Goal: Information Seeking & Learning: Understand process/instructions

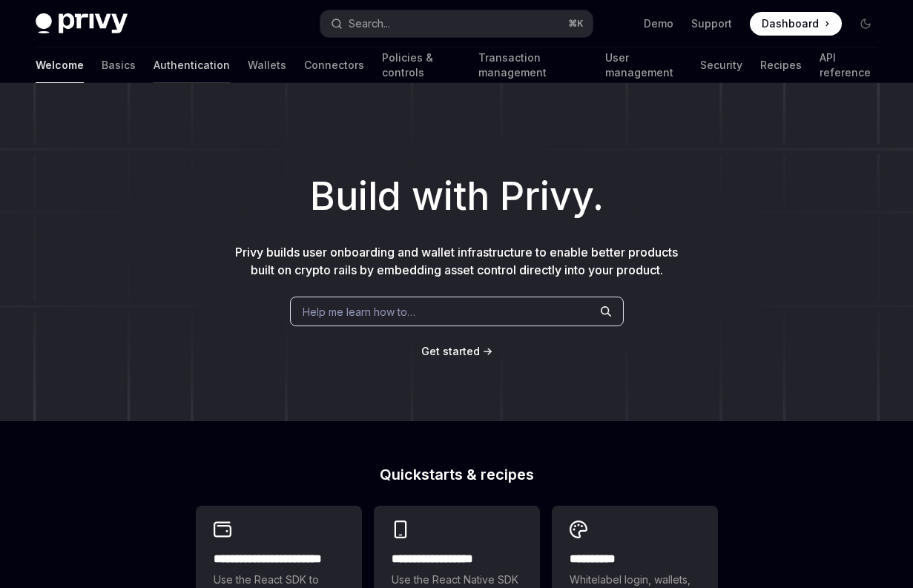
click at [153, 65] on link "Authentication" at bounding box center [191, 65] width 76 height 36
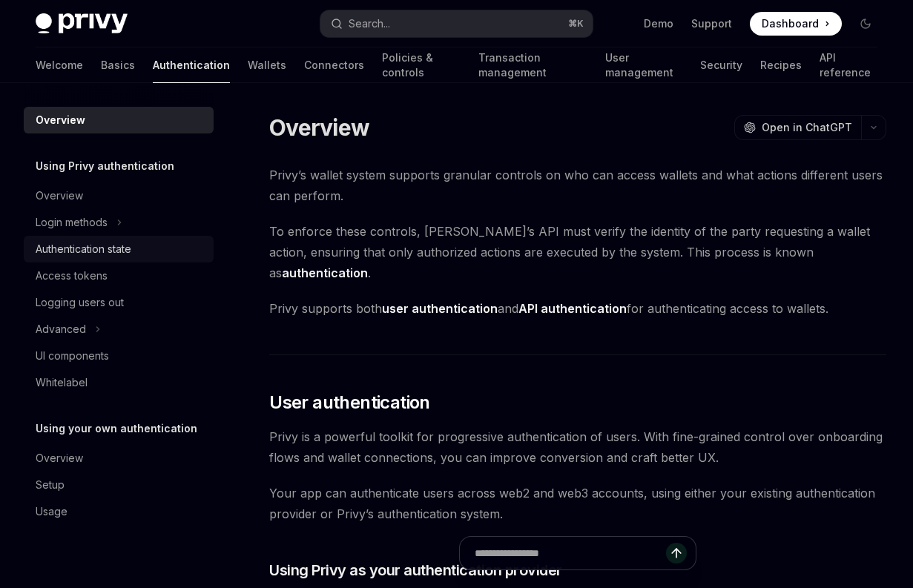
click at [99, 249] on div "Authentication state" at bounding box center [84, 249] width 96 height 18
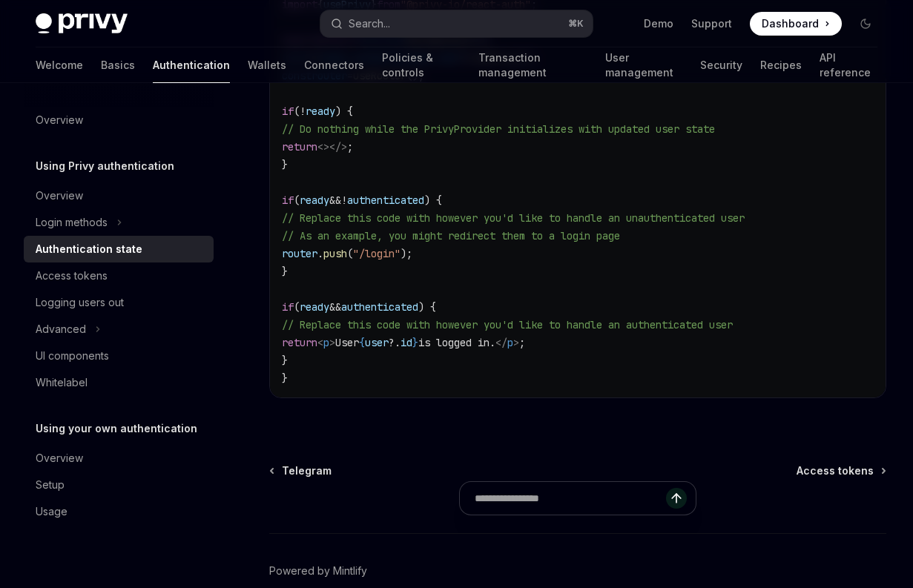
scroll to position [426, 0]
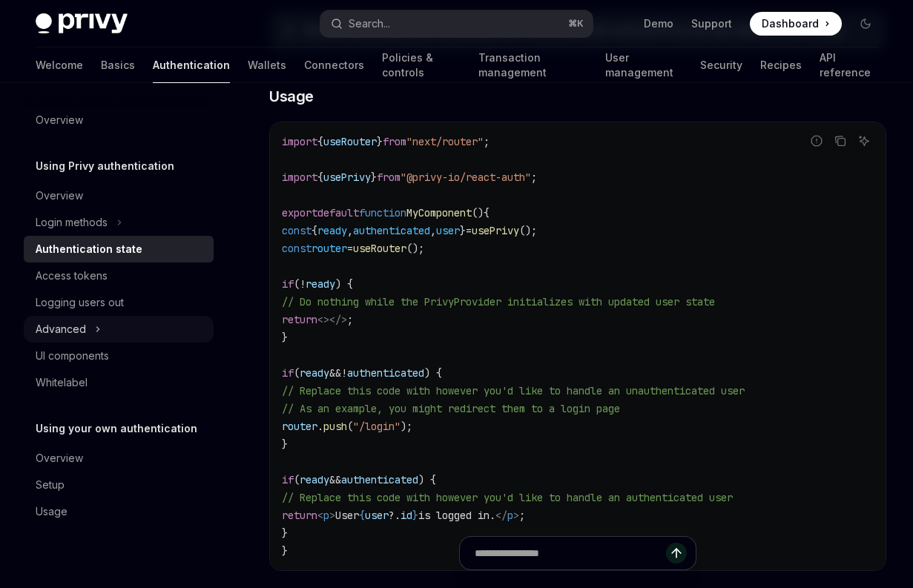
click at [91, 325] on button "Advanced" at bounding box center [119, 329] width 190 height 27
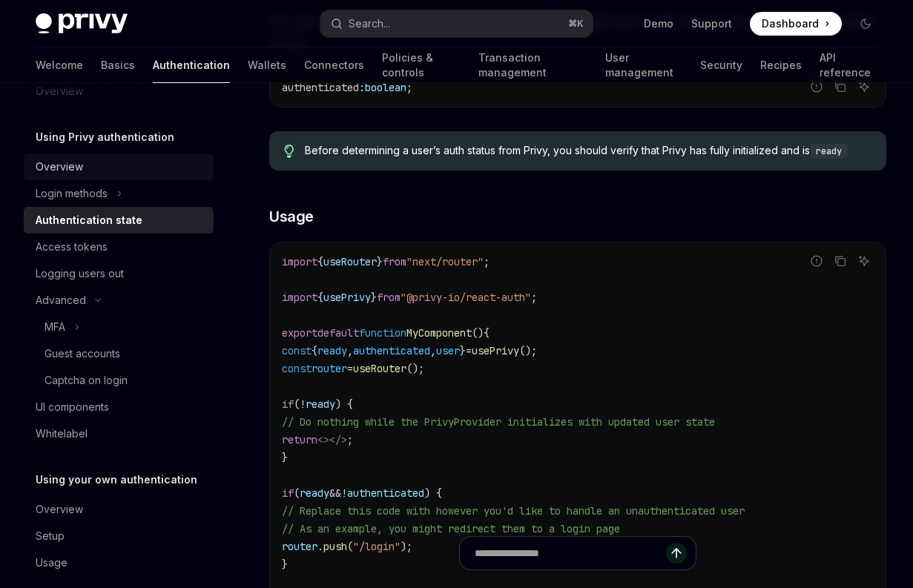
scroll to position [34, 0]
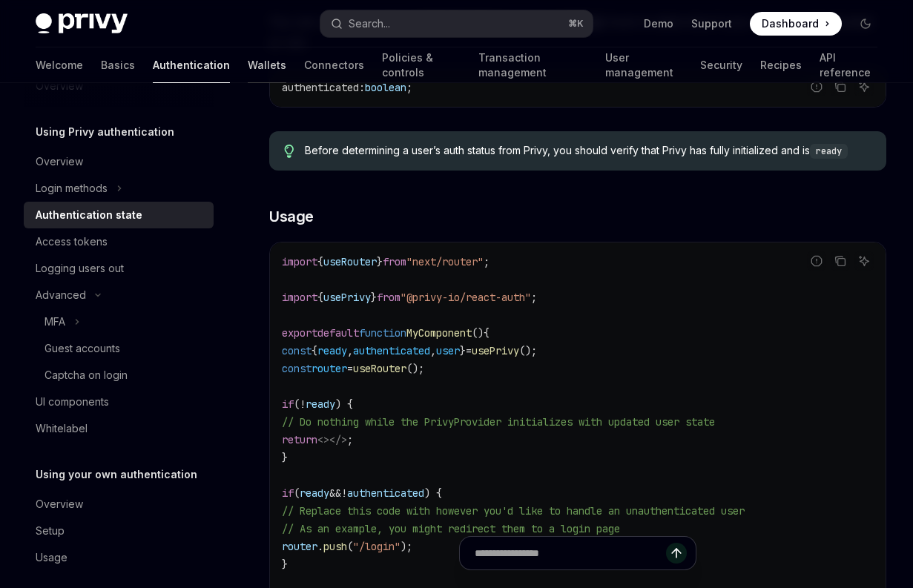
click at [248, 52] on link "Wallets" at bounding box center [267, 65] width 39 height 36
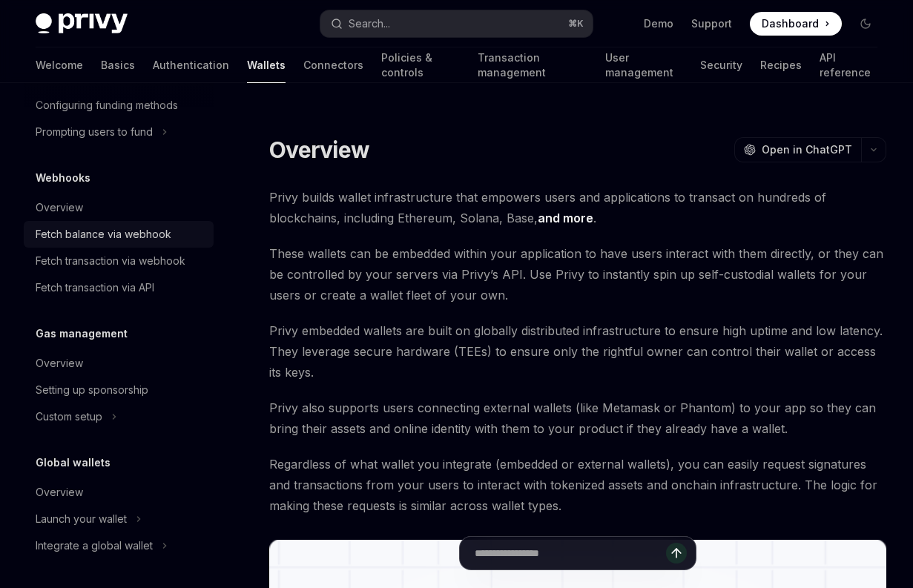
scroll to position [686, 0]
click at [609, 55] on link "User management" at bounding box center [644, 65] width 78 height 36
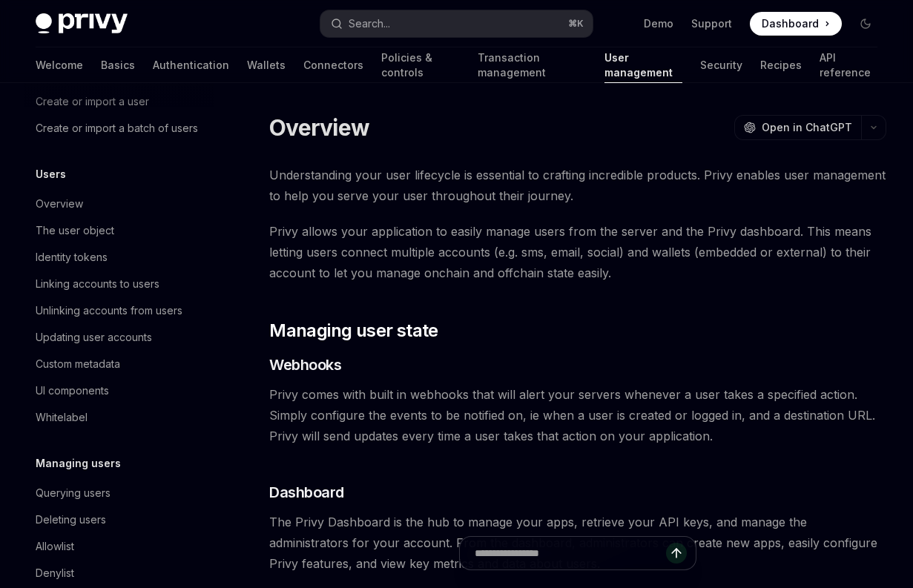
scroll to position [176, 0]
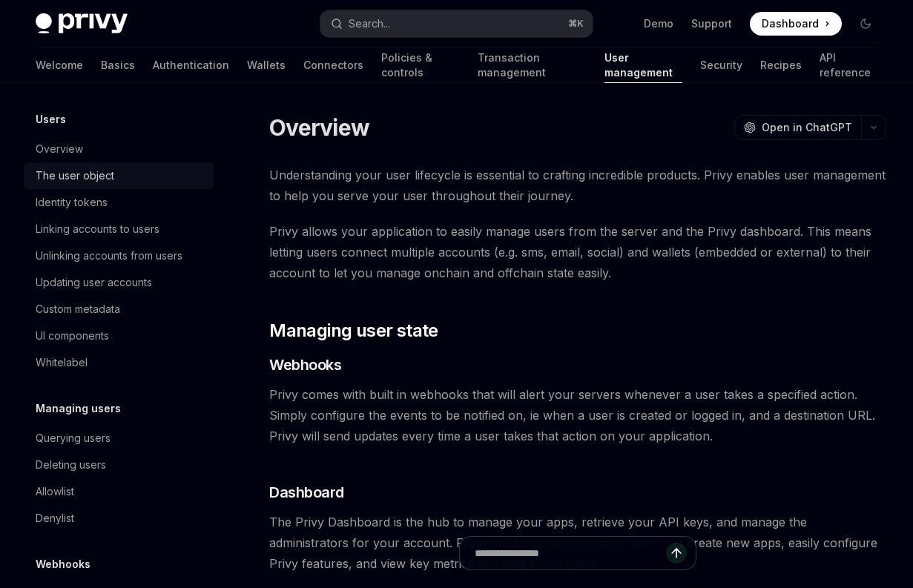
click at [73, 175] on div "The user object" at bounding box center [75, 176] width 79 height 18
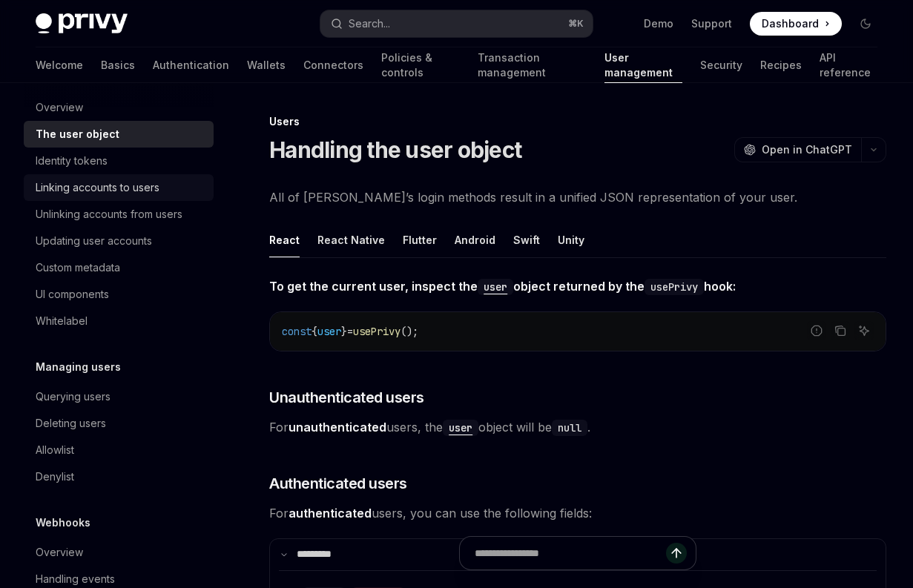
scroll to position [251, 0]
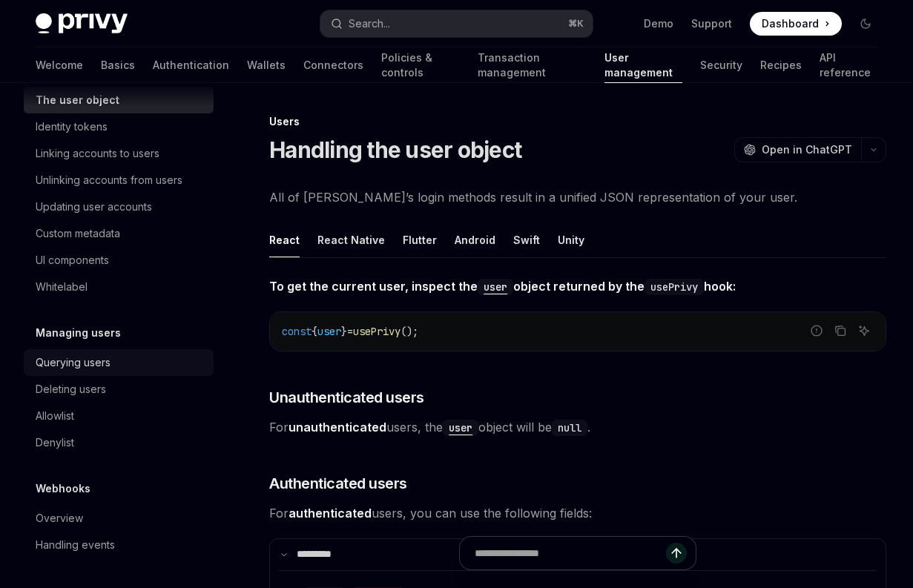
click at [103, 366] on div "Querying users" at bounding box center [73, 363] width 75 height 18
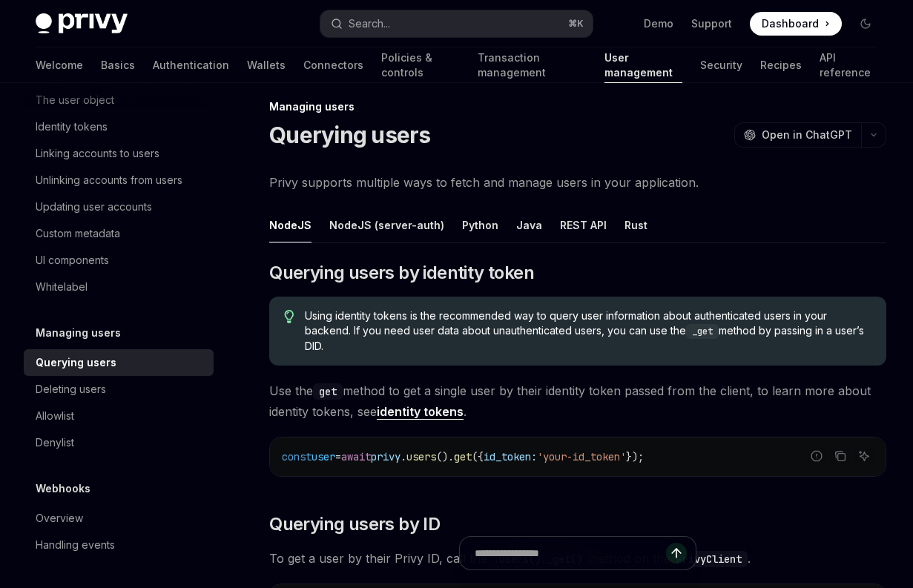
scroll to position [14, 0]
click at [396, 234] on div "NodeJS (server-auth)" at bounding box center [386, 225] width 115 height 35
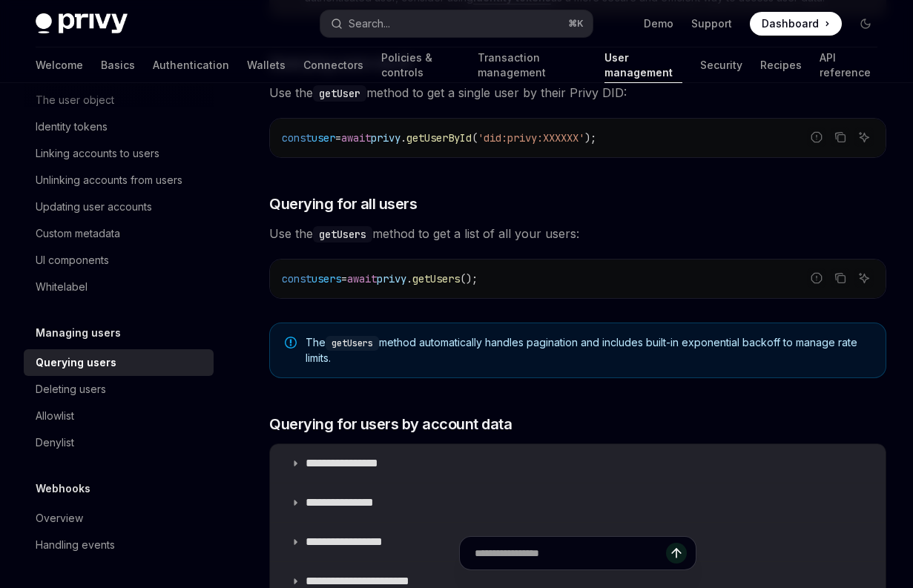
scroll to position [701, 0]
drag, startPoint x: 396, startPoint y: 286, endPoint x: 505, endPoint y: 293, distance: 109.2
click at [505, 293] on div "const users = await privy . getUsers ();" at bounding box center [577, 278] width 615 height 39
drag, startPoint x: 512, startPoint y: 279, endPoint x: 321, endPoint y: 283, distance: 191.3
click at [322, 282] on span "const users = await privy . getUsers ();" at bounding box center [380, 277] width 196 height 13
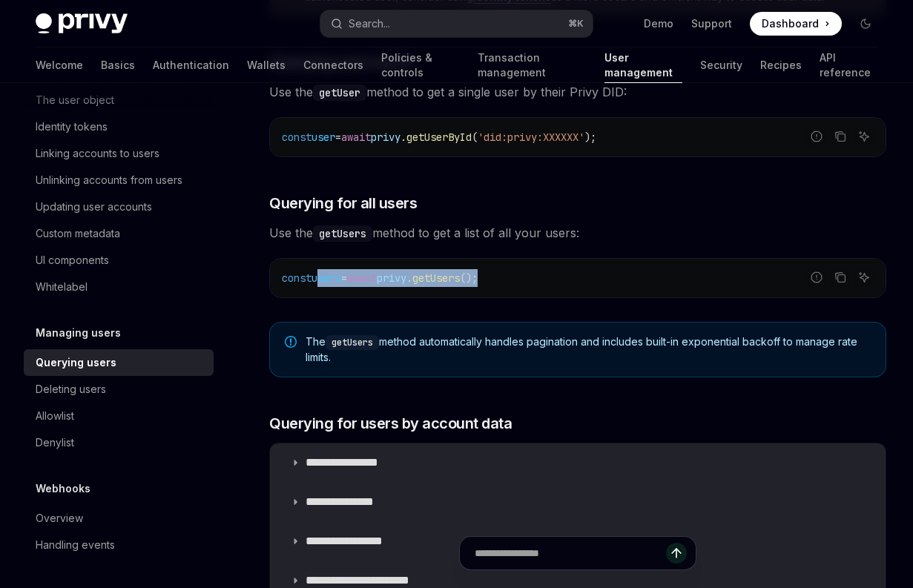
click at [321, 283] on code "const users = await privy . getUsers ();" at bounding box center [578, 278] width 592 height 18
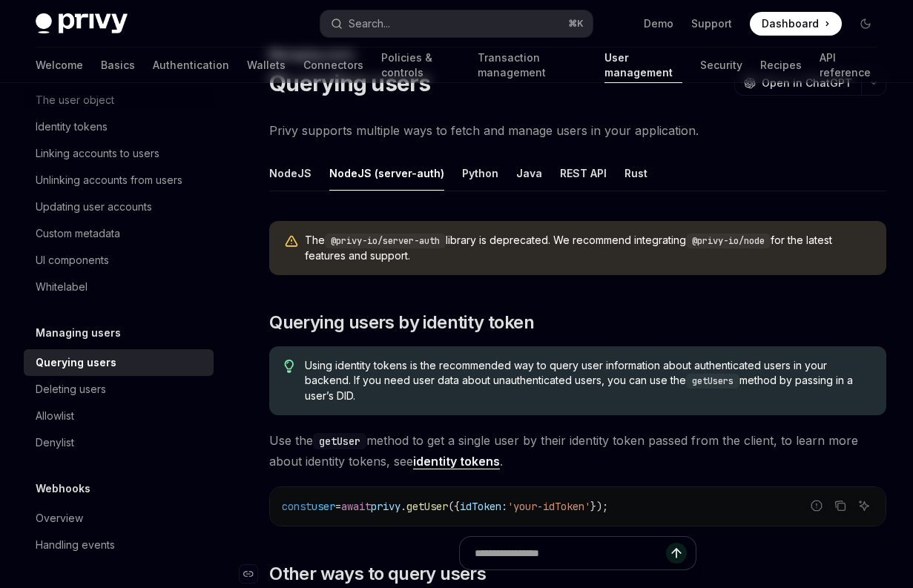
scroll to position [1, 0]
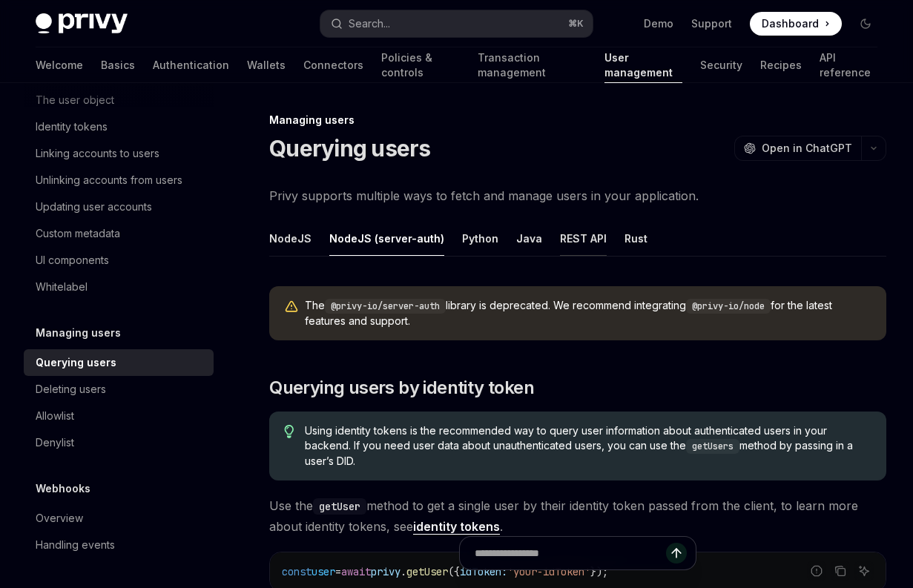
click at [566, 232] on div "REST API" at bounding box center [583, 238] width 47 height 35
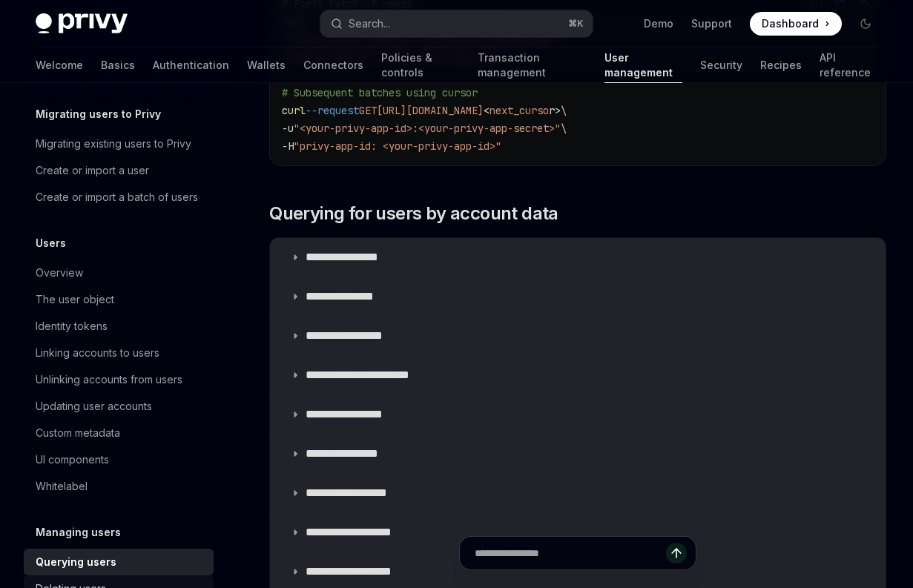
scroll to position [42, 0]
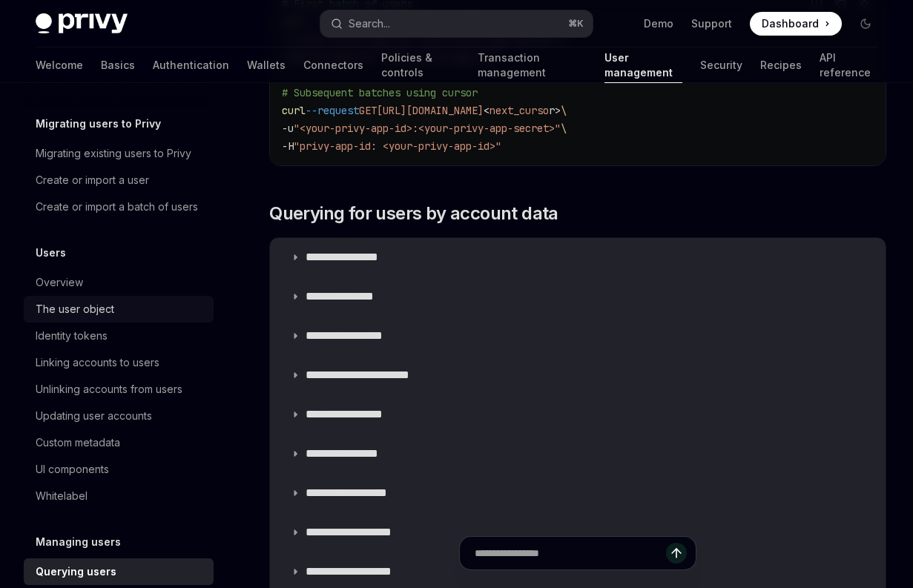
click at [99, 309] on div "The user object" at bounding box center [75, 309] width 79 height 18
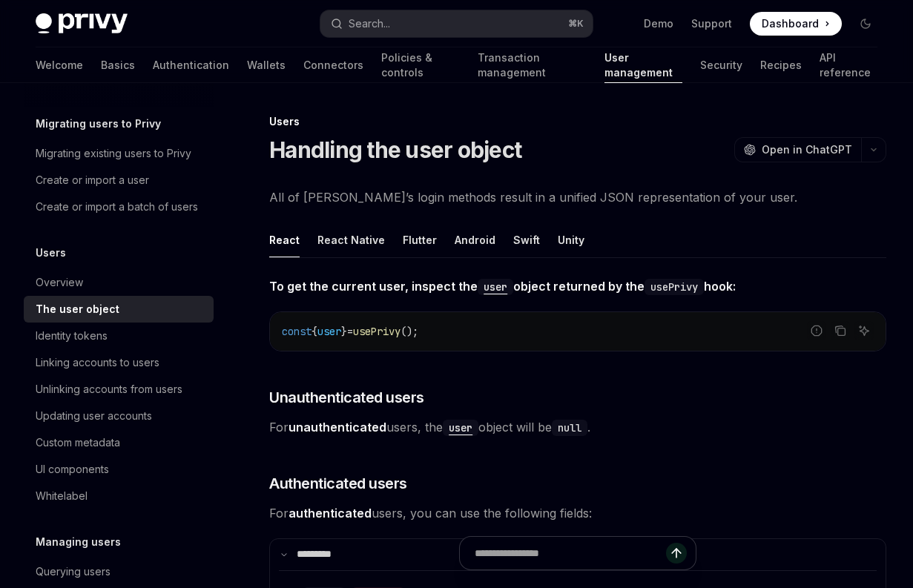
type textarea "*"
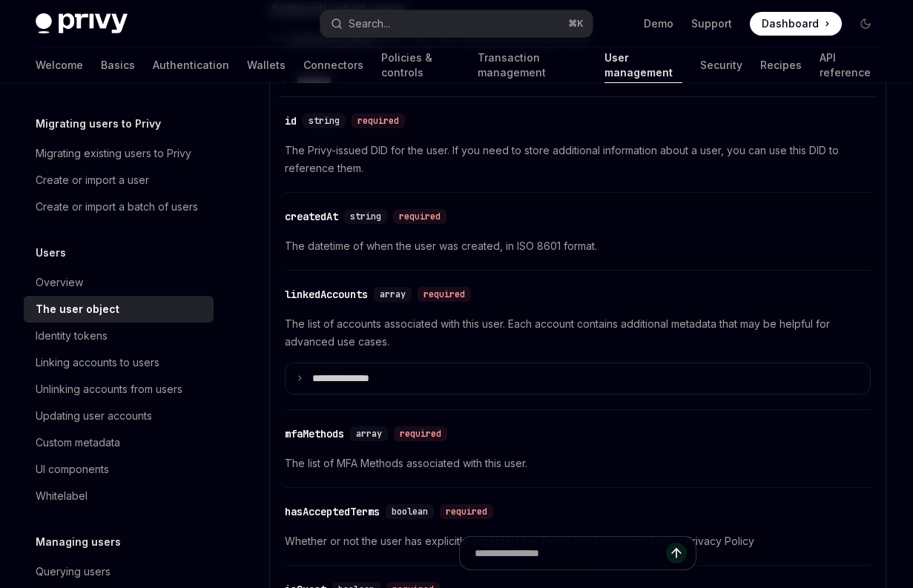
scroll to position [489, 0]
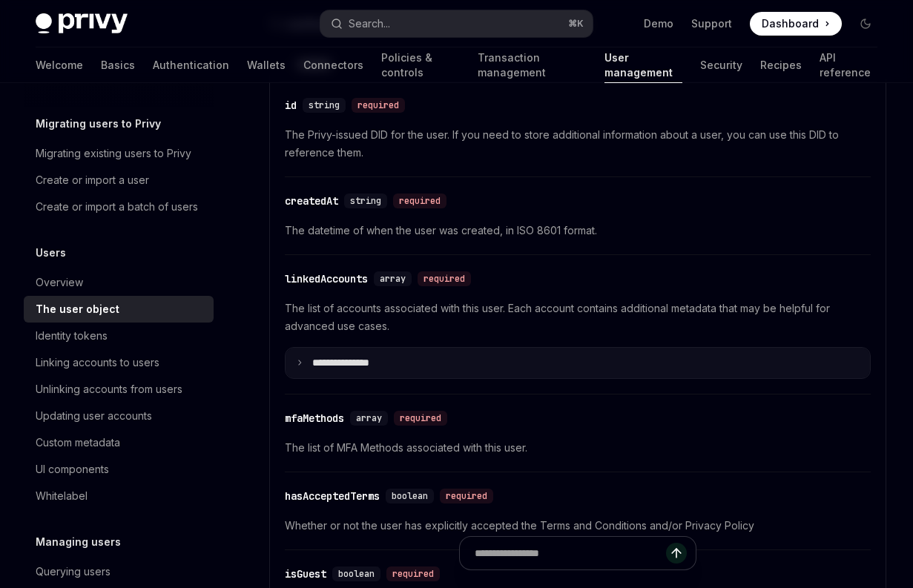
click at [361, 360] on p "**********" at bounding box center [352, 363] width 81 height 13
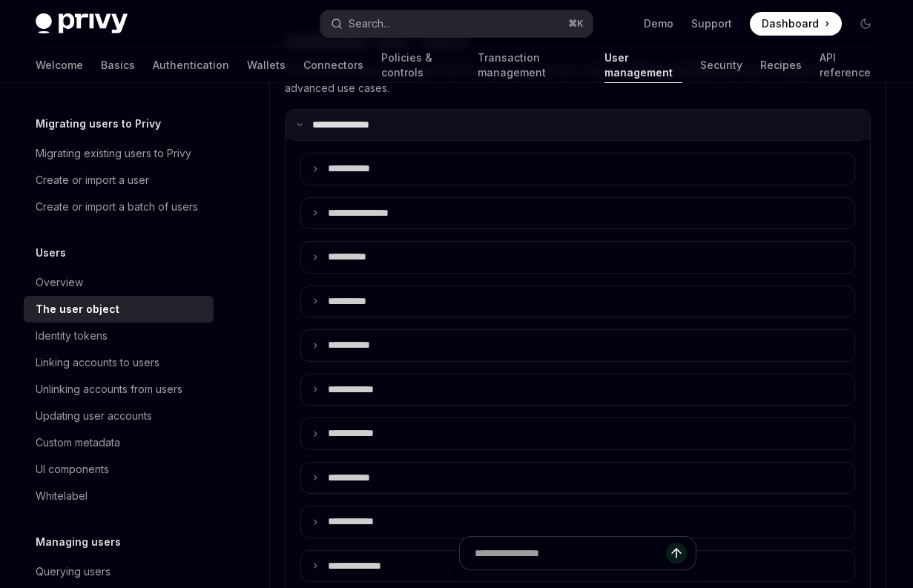
scroll to position [761, 0]
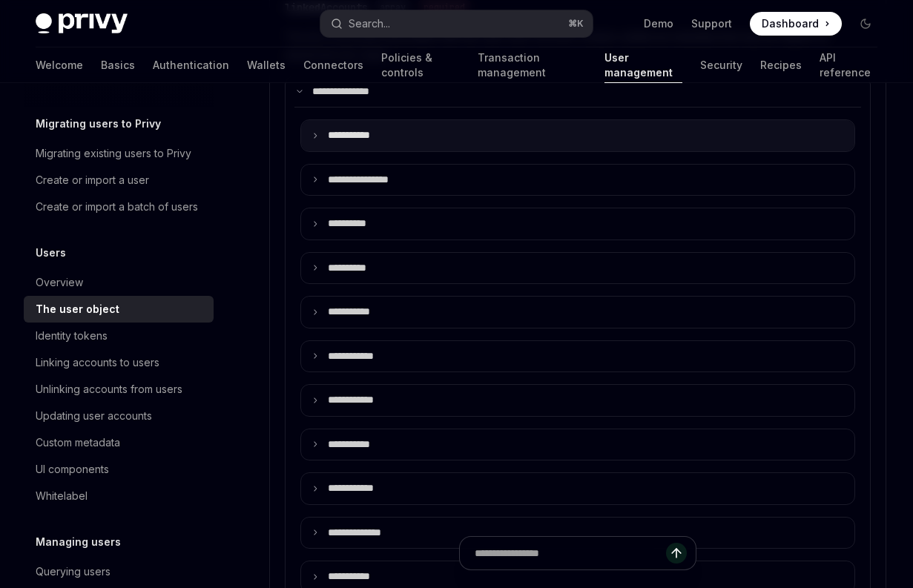
click at [432, 135] on summary "**** ******" at bounding box center [577, 135] width 553 height 31
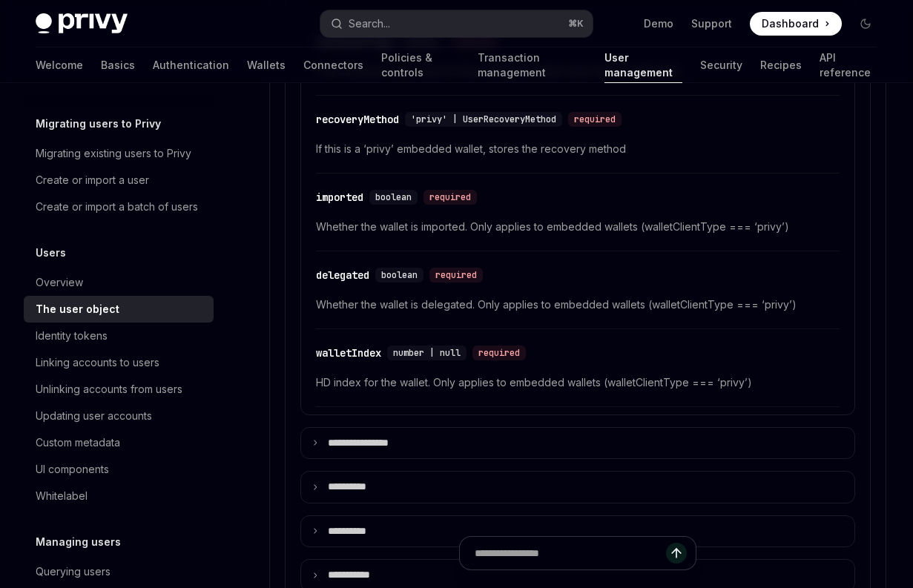
scroll to position [1323, 0]
